Goal: Task Accomplishment & Management: Use online tool/utility

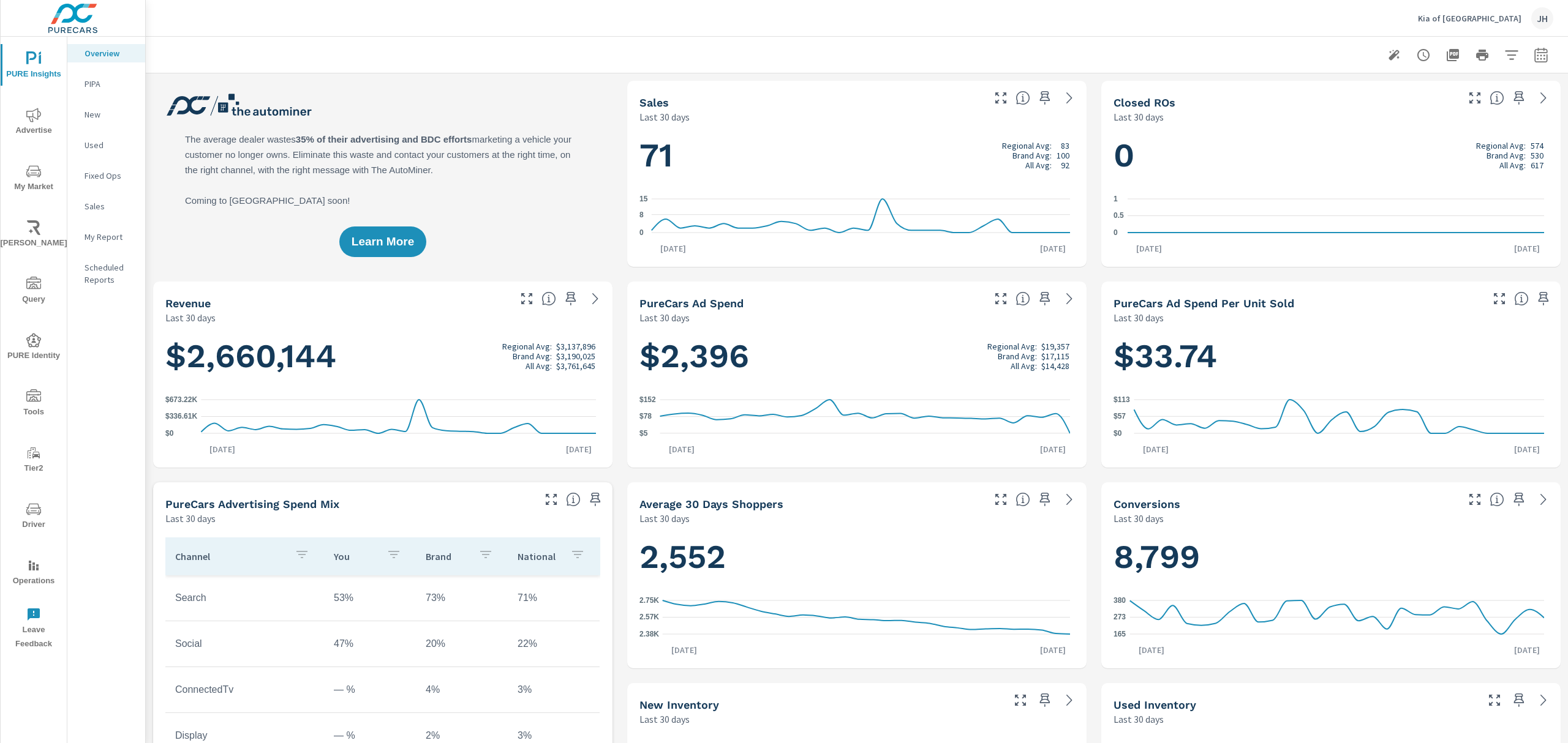
click at [36, 506] on icon "nav menu" at bounding box center [34, 509] width 15 height 15
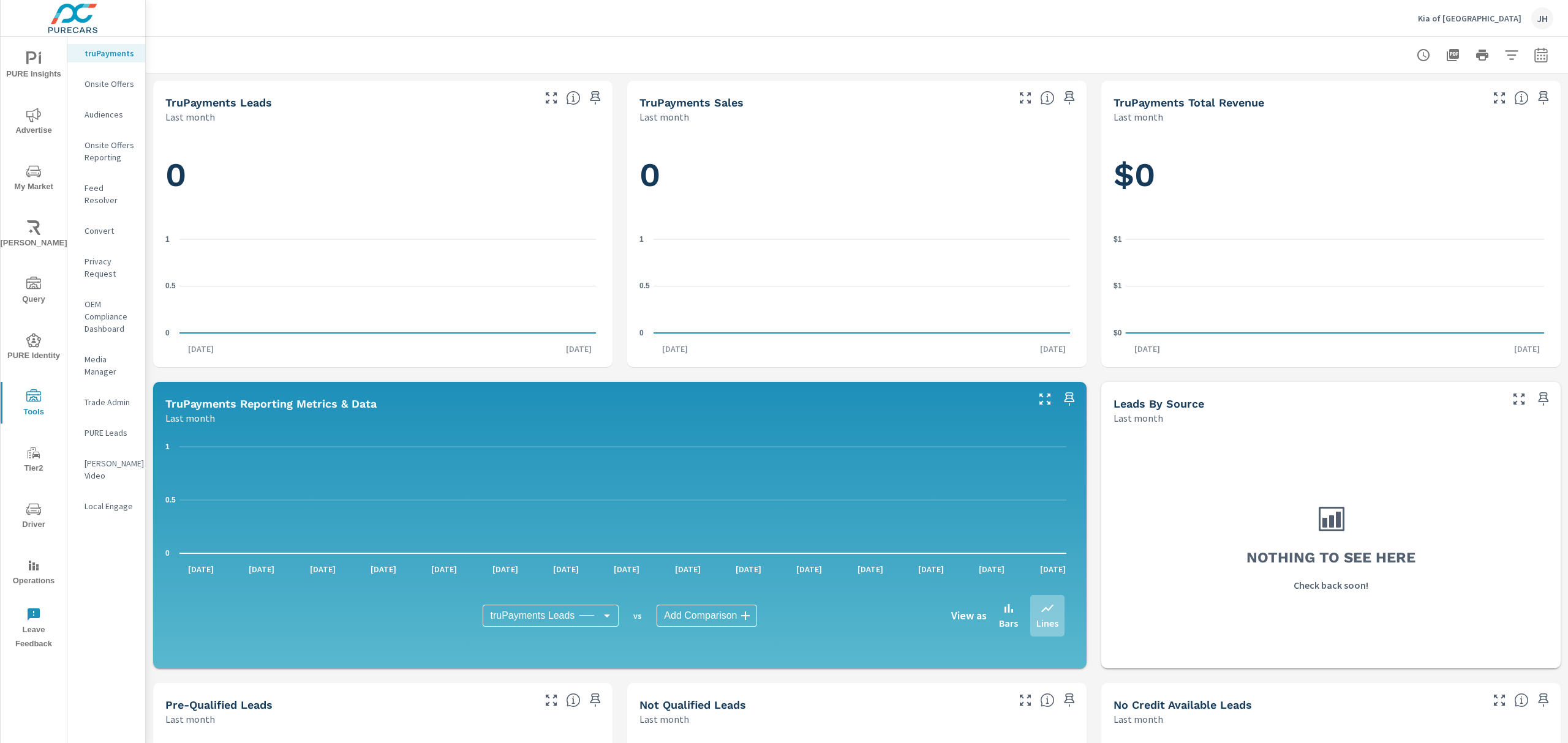
click at [31, 57] on icon "nav menu" at bounding box center [32, 58] width 11 height 13
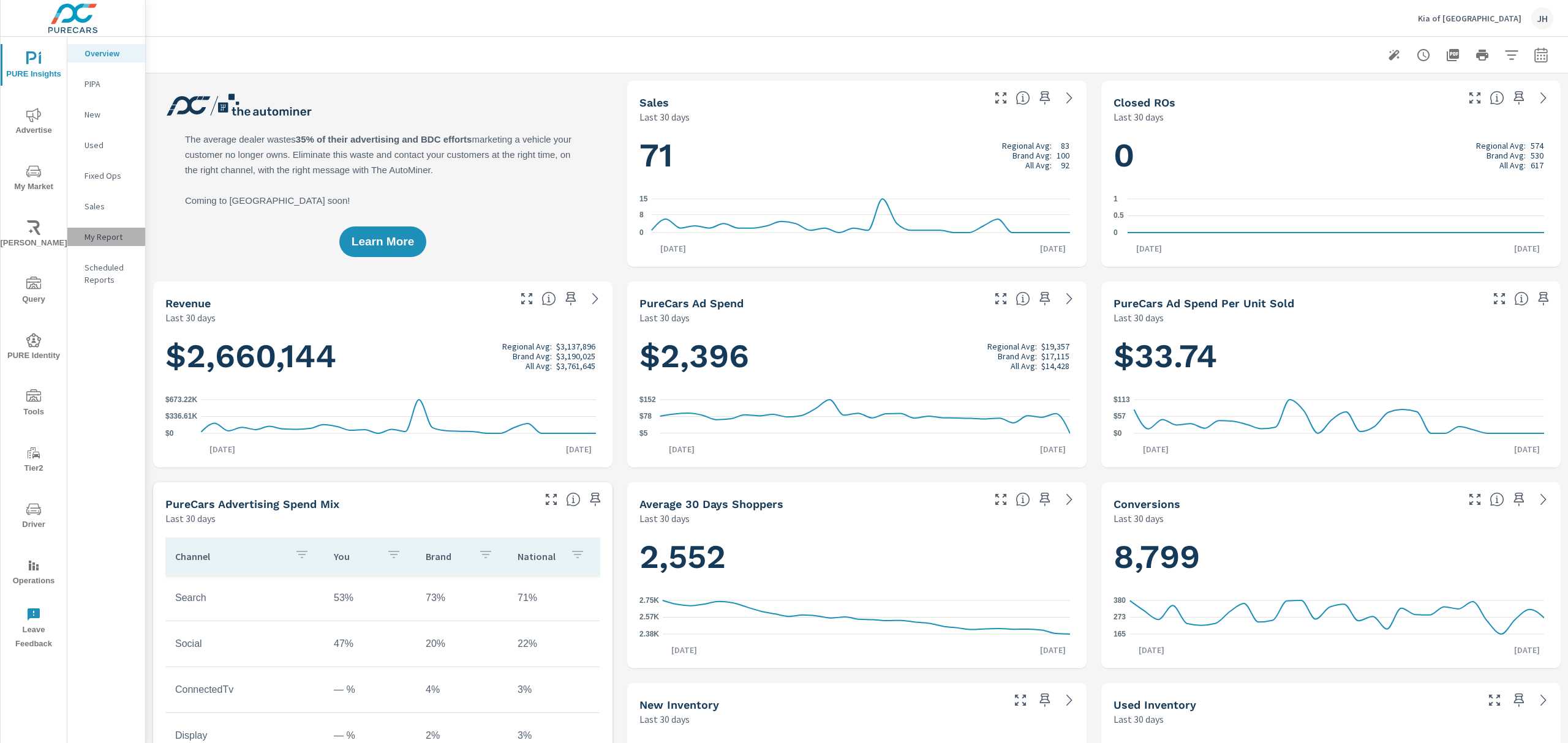
click at [103, 236] on p "My Report" at bounding box center [110, 236] width 51 height 12
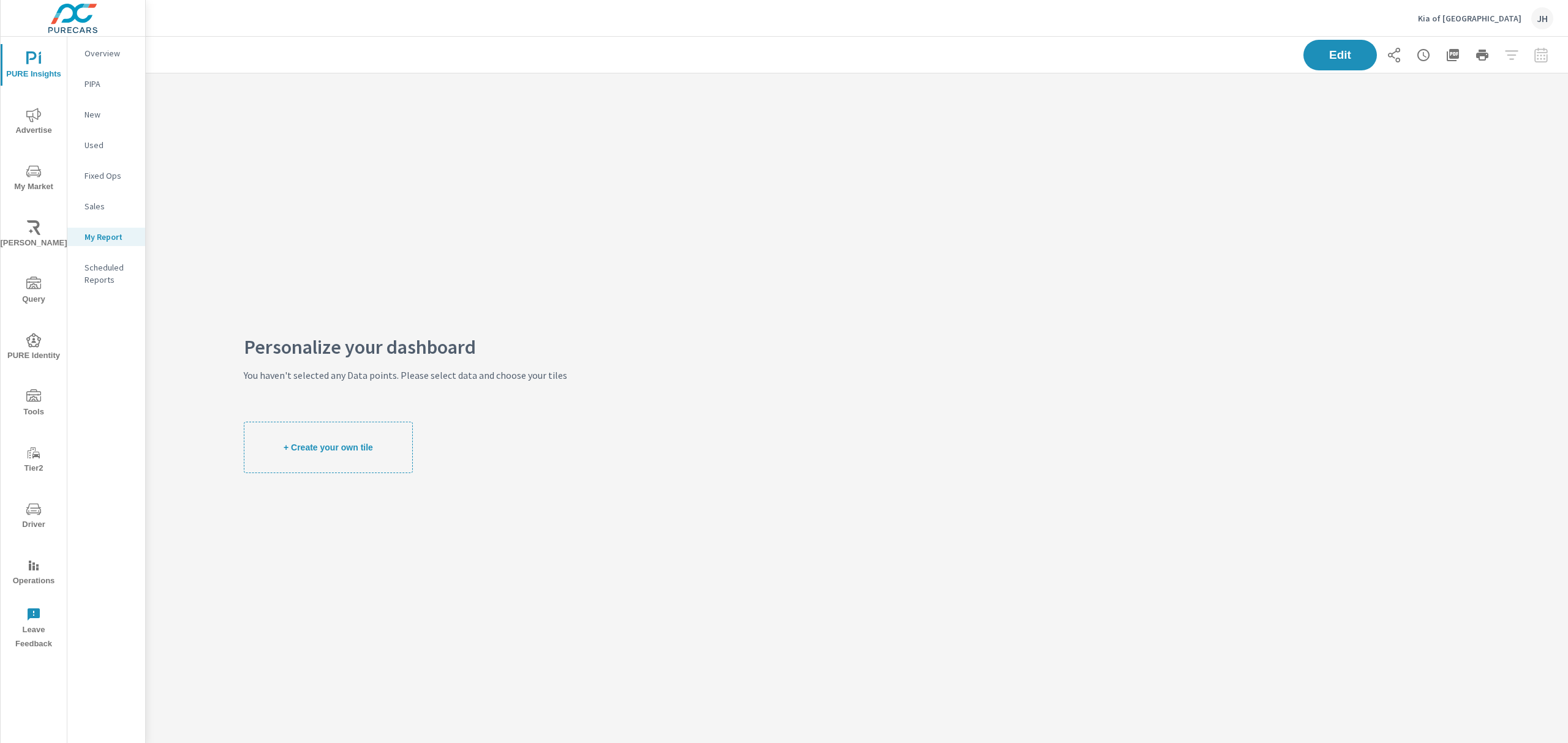
click at [349, 440] on button "+ Create your own tile" at bounding box center [328, 448] width 169 height 52
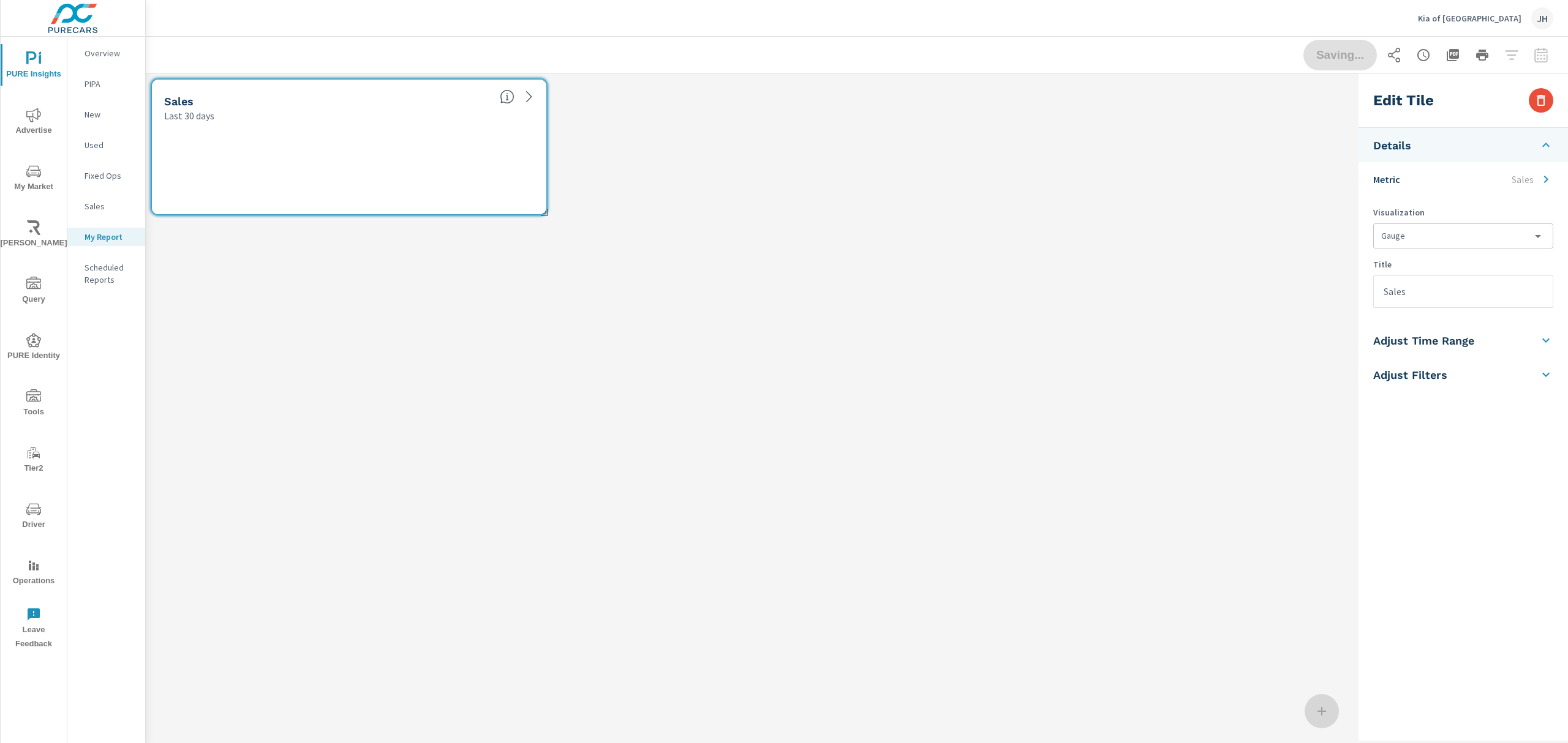
scroll to position [172, 1233]
click at [1549, 141] on icon at bounding box center [1546, 145] width 15 height 15
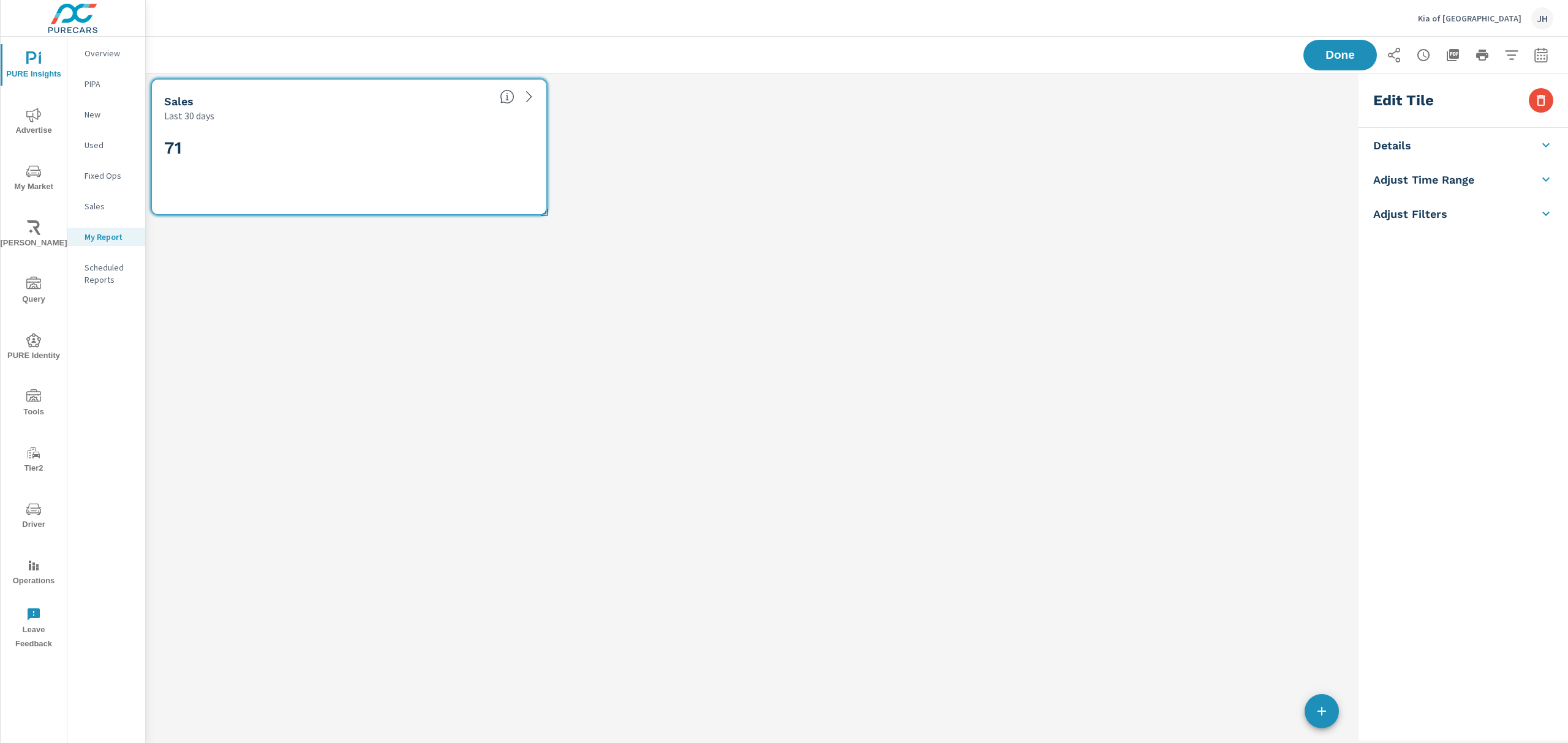
click at [1552, 142] on icon at bounding box center [1546, 145] width 15 height 15
click at [1483, 142] on li "Details" at bounding box center [1463, 145] width 209 height 34
click at [1466, 143] on li "Details" at bounding box center [1463, 145] width 209 height 34
click at [1468, 183] on li "Metric Sales" at bounding box center [1463, 179] width 209 height 34
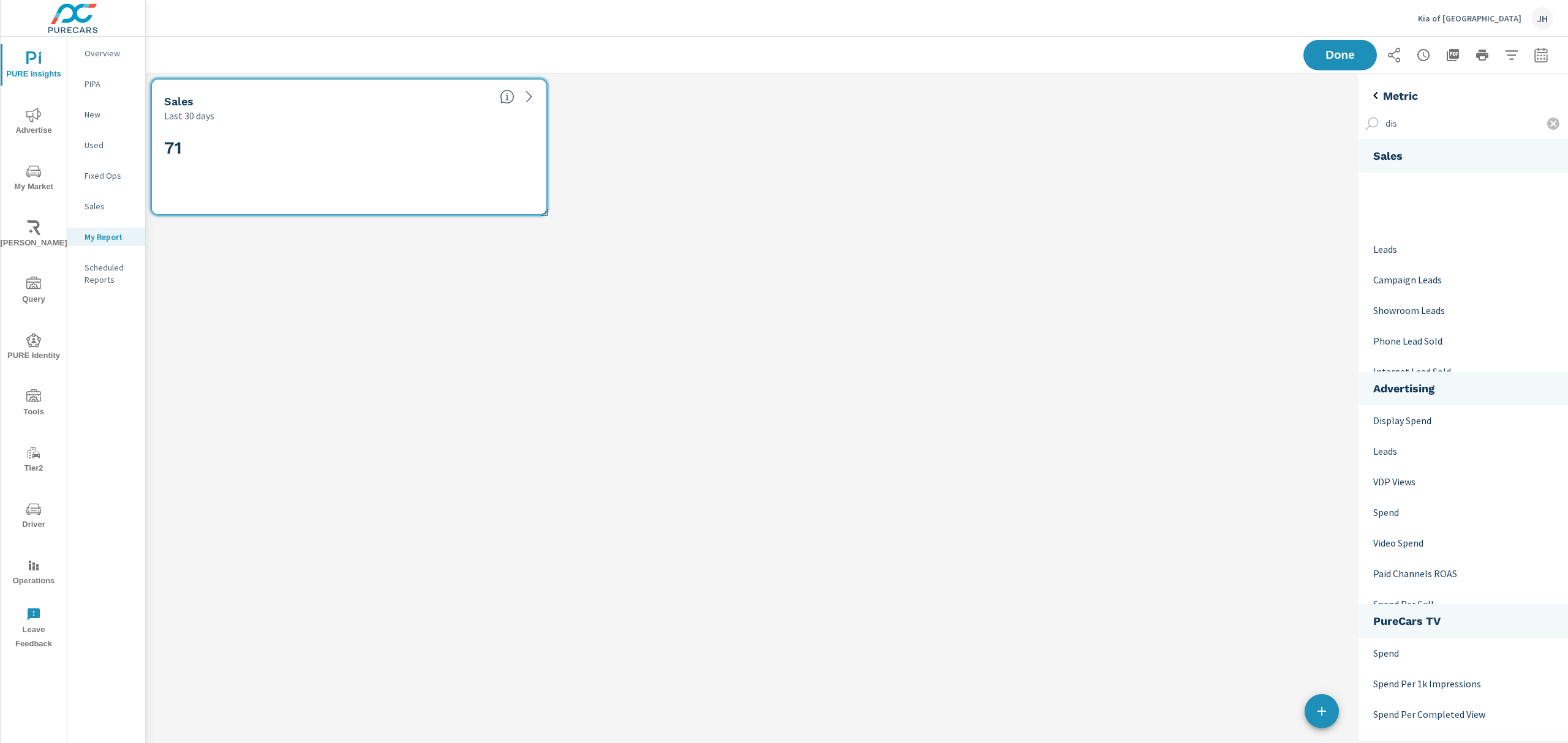
scroll to position [6, 6]
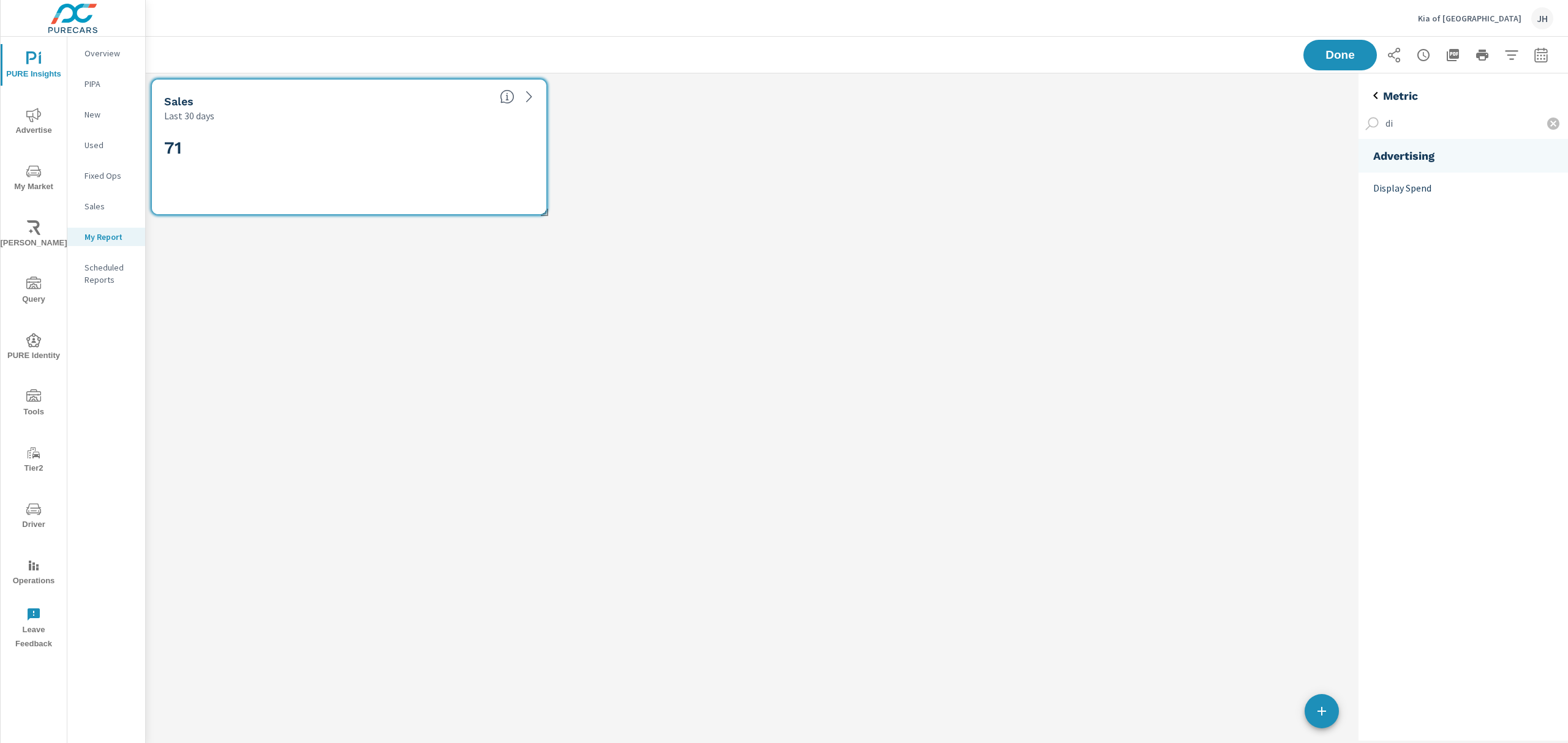
type input "d"
type input "inven"
click at [27, 507] on icon "nav menu" at bounding box center [34, 509] width 15 height 15
